Goal: Task Accomplishment & Management: Use online tool/utility

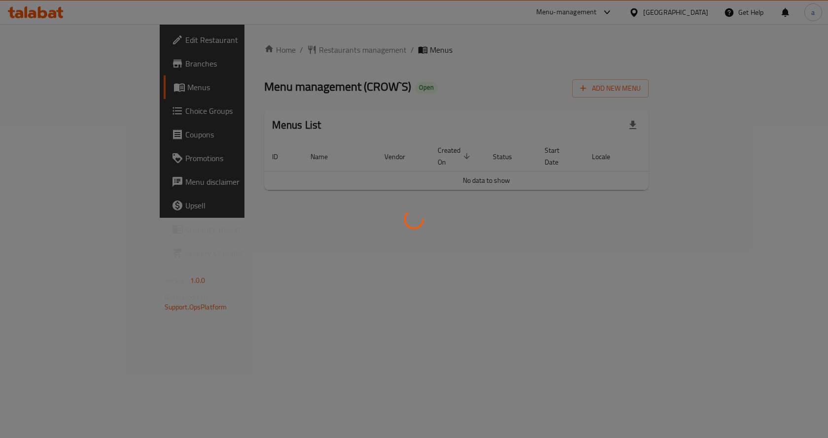
click at [61, 110] on div at bounding box center [414, 219] width 828 height 438
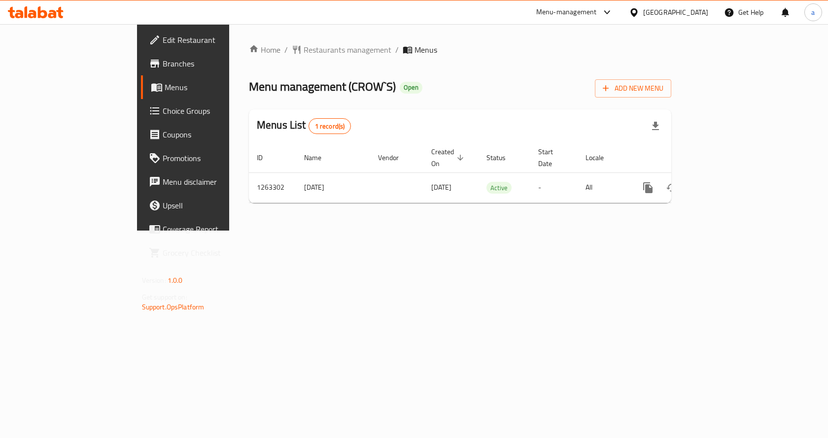
click at [163, 108] on span "Choice Groups" at bounding box center [215, 111] width 105 height 12
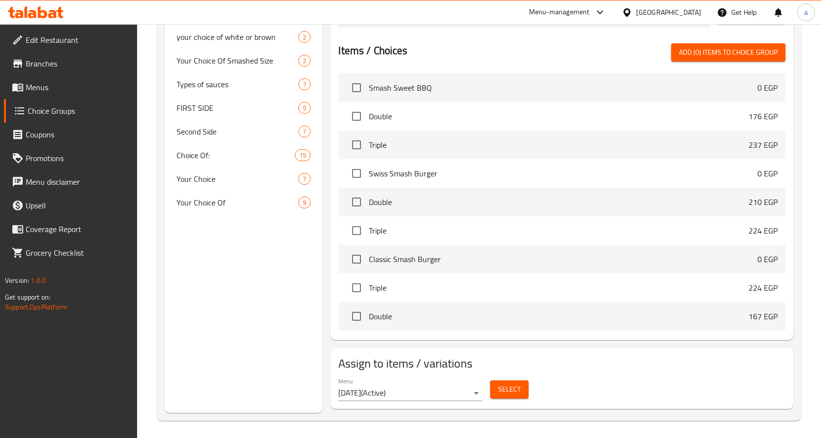
scroll to position [457, 0]
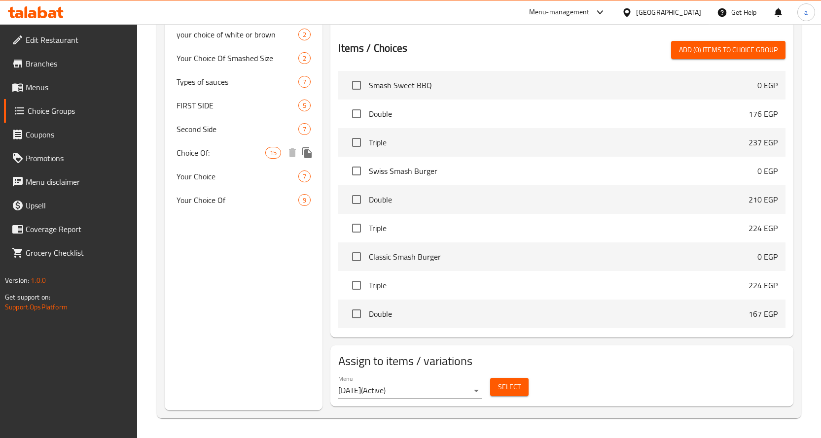
click at [223, 160] on div "Choice Of: 15" at bounding box center [244, 153] width 158 height 24
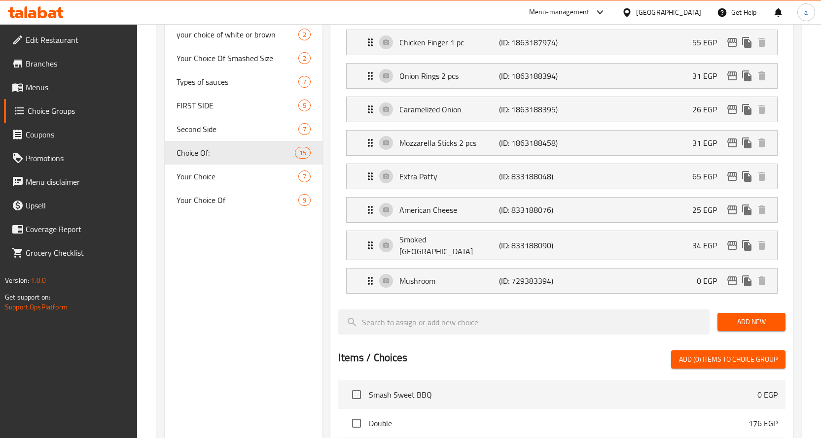
type input "Choice Of:"
type input "إختيار من:"
type input "15"
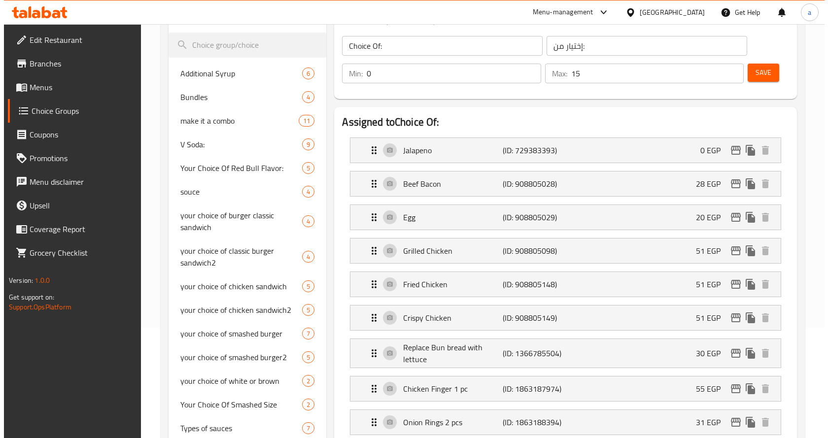
scroll to position [0, 0]
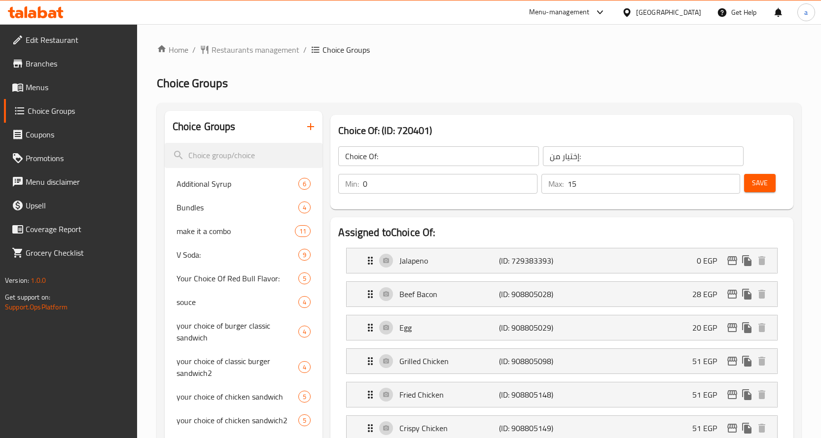
click at [592, 83] on h2 "Choice Groups" at bounding box center [479, 83] width 645 height 16
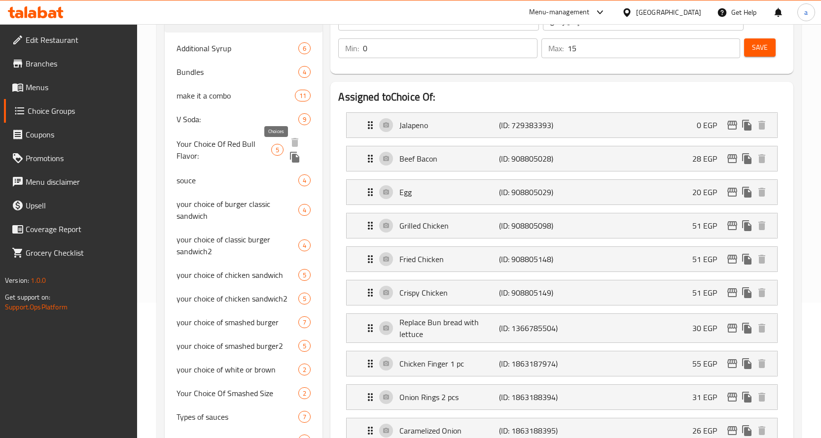
scroll to position [516, 0]
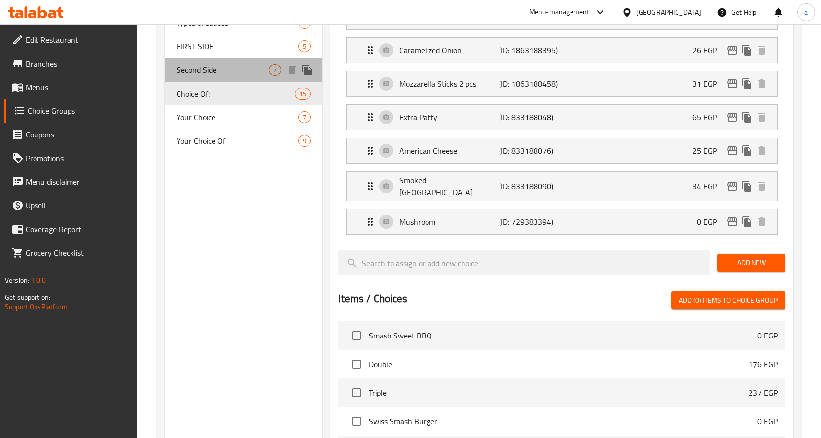
click at [215, 67] on span "Second Side" at bounding box center [223, 70] width 93 height 12
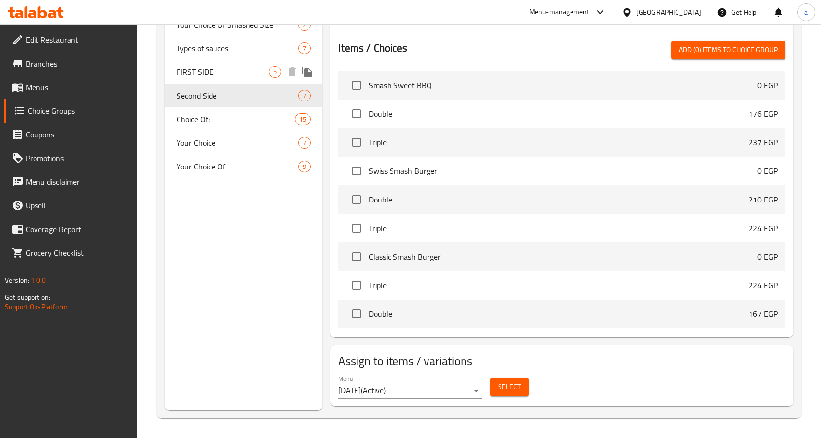
type input "Second Side"
type input "الاختيار الثاني"
type input "1"
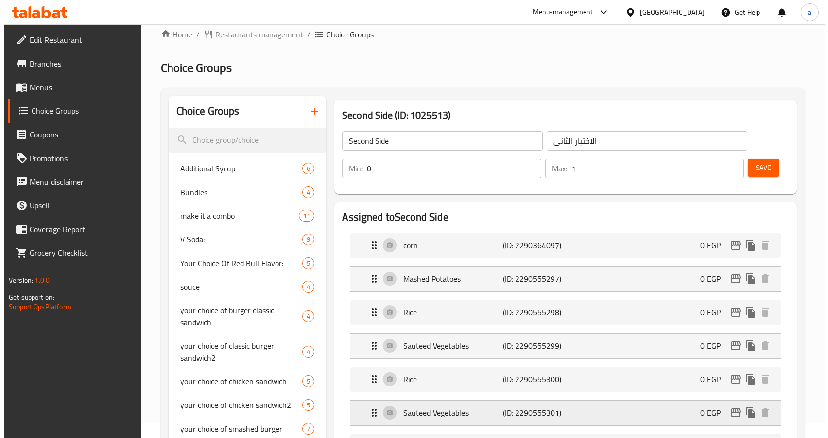
scroll to position [0, 0]
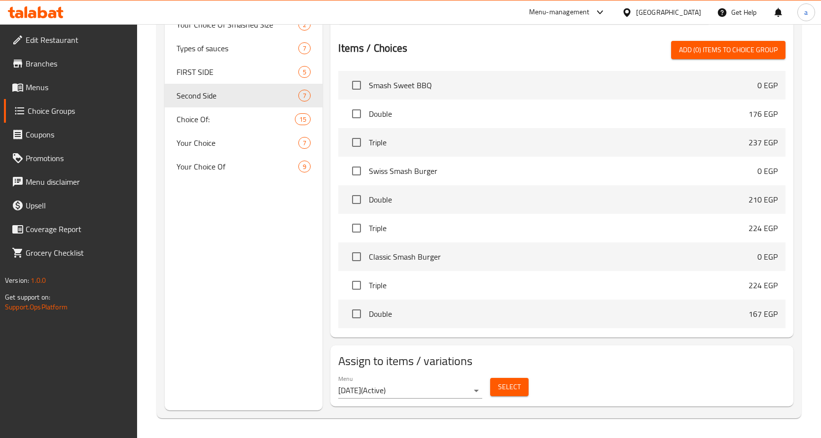
scroll to position [343, 0]
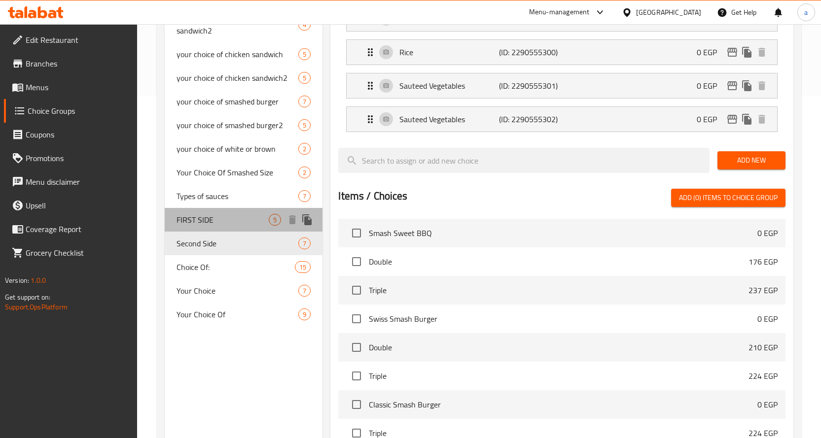
drag, startPoint x: 246, startPoint y: 225, endPoint x: 313, endPoint y: 215, distance: 68.3
click at [246, 225] on span "FIRST SIDE" at bounding box center [223, 220] width 93 height 12
type input "FIRST SIDE"
type input "الجانب الأول"
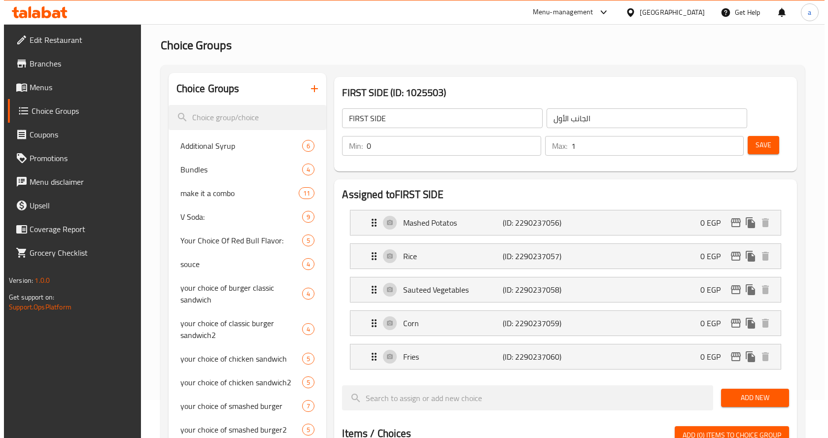
scroll to position [0, 0]
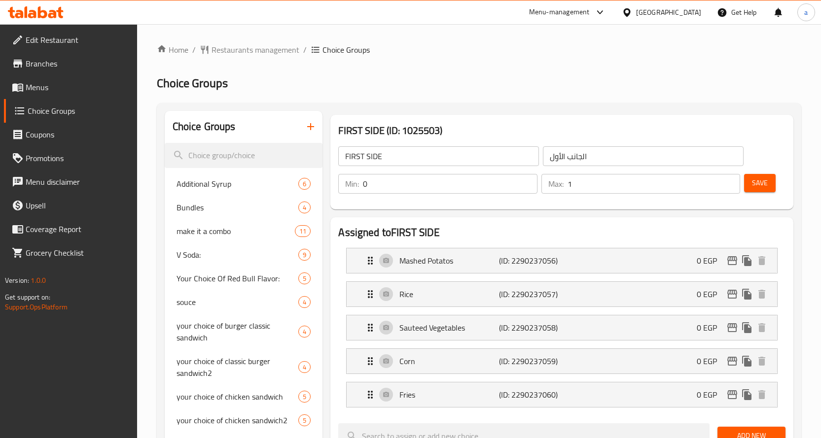
click at [549, 90] on h2 "Choice Groups" at bounding box center [479, 83] width 645 height 16
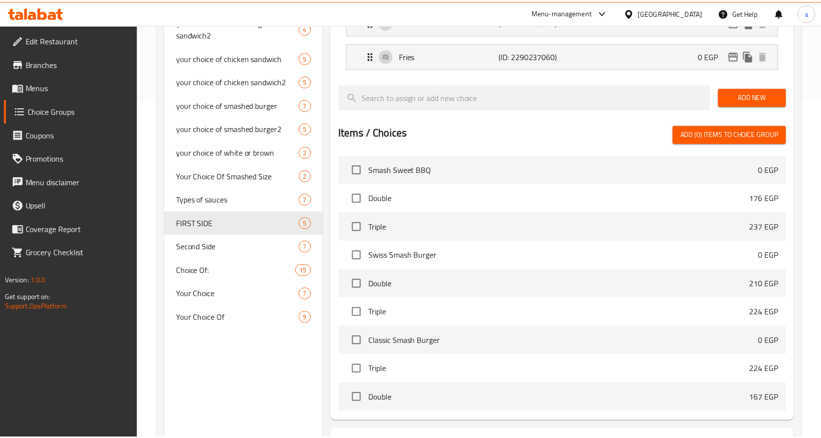
scroll to position [424, 0]
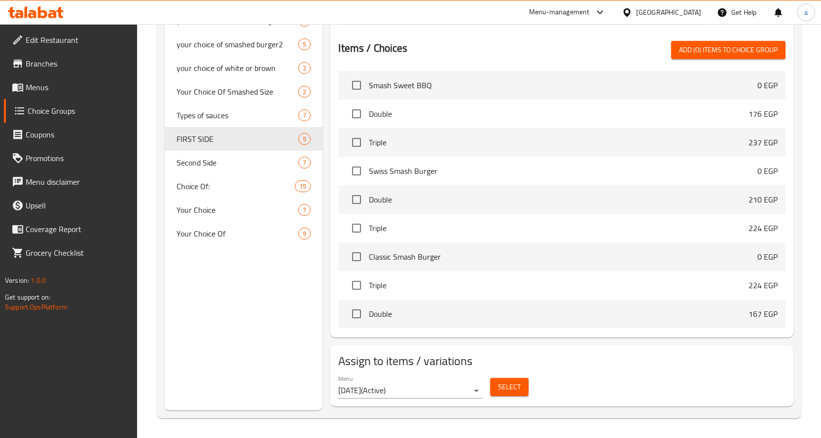
click at [283, 283] on div "Choice Groups Additional Syrup 6 Bundles 4 make it a combo 11 V Soda: 9 Your Ch…" at bounding box center [244, 48] width 158 height 723
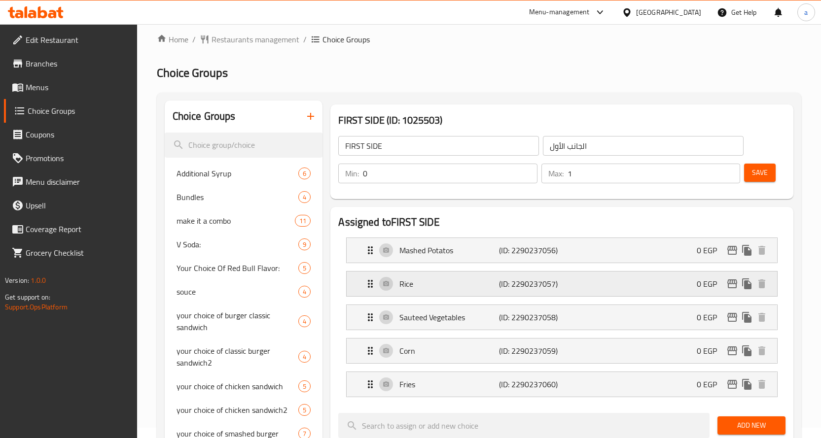
scroll to position [0, 0]
